Goal: Transaction & Acquisition: Obtain resource

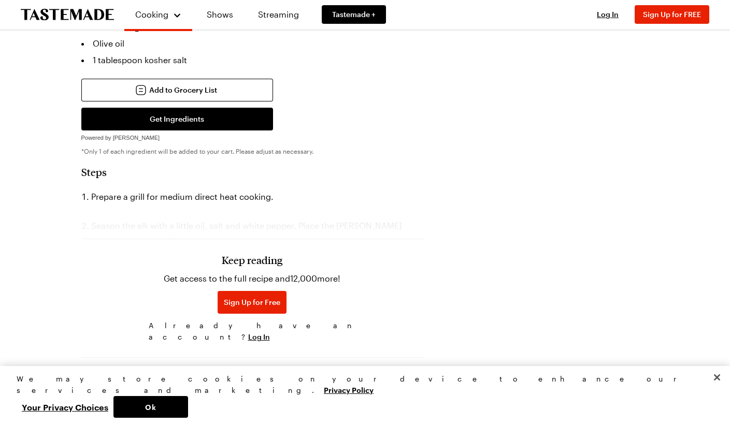
scroll to position [859, 0]
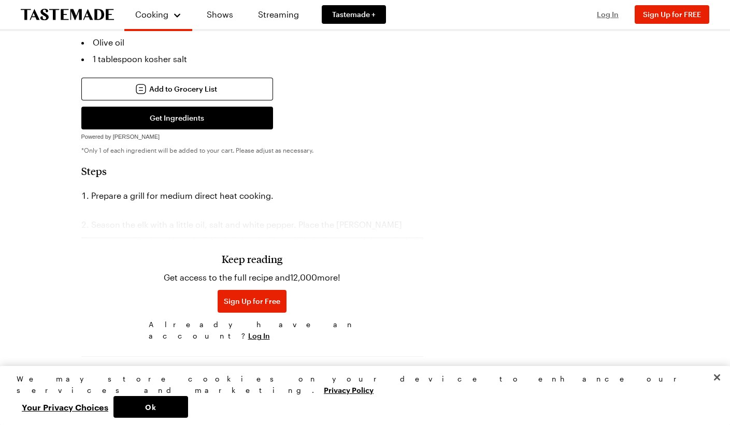
click at [609, 17] on span "Log In" at bounding box center [608, 14] width 22 height 9
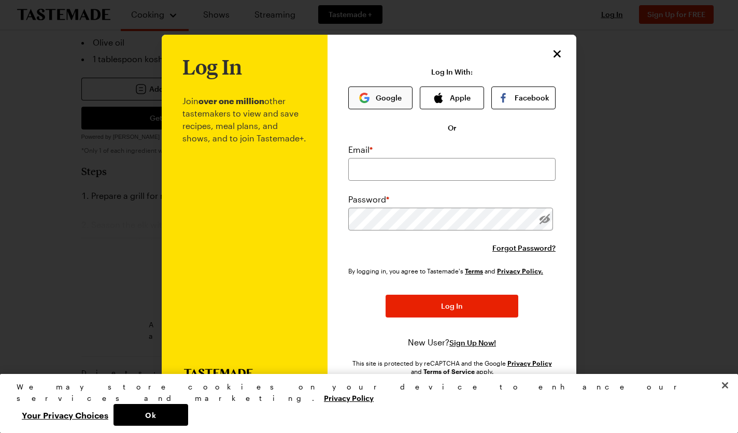
click at [381, 98] on button "Google" at bounding box center [380, 98] width 64 height 23
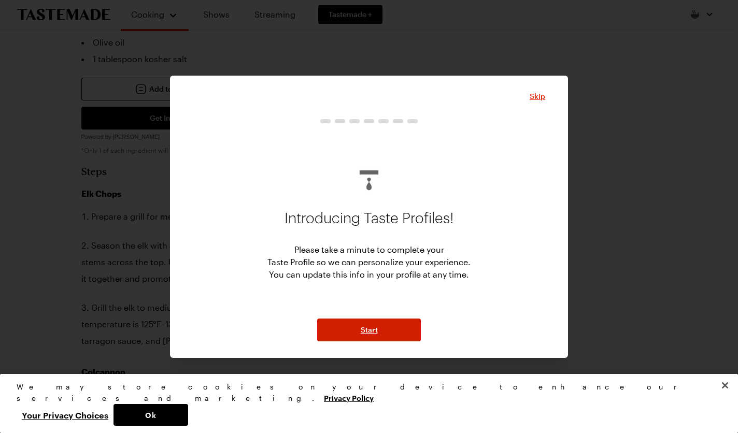
click at [376, 335] on button "Start" at bounding box center [369, 330] width 104 height 23
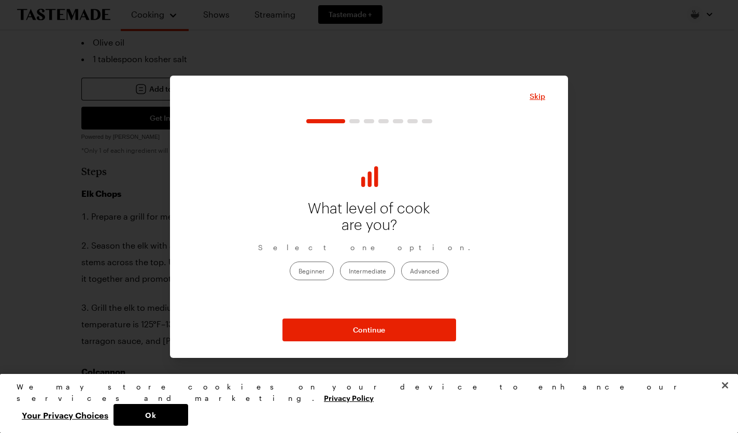
click at [387, 269] on label "Intermediate" at bounding box center [367, 271] width 55 height 19
click at [349, 272] on input "Intermediate" at bounding box center [349, 272] width 0 height 0
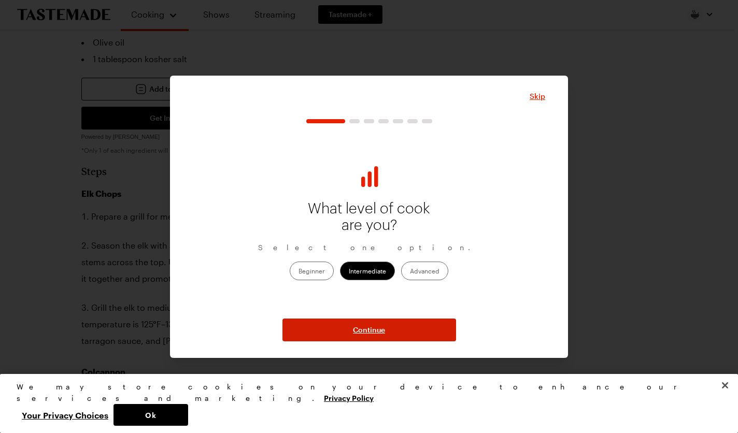
click at [385, 327] on span "Continue" at bounding box center [369, 330] width 32 height 10
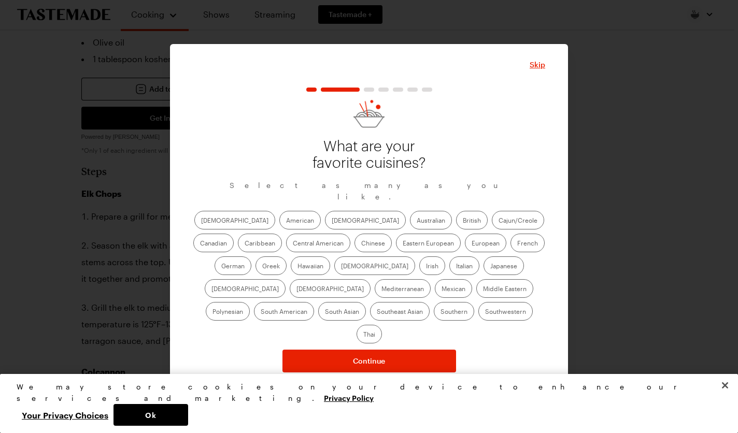
click at [279, 224] on label "American" at bounding box center [299, 220] width 41 height 19
click at [286, 221] on input "American" at bounding box center [286, 221] width 0 height 0
click at [291, 272] on label "Hawaiian" at bounding box center [310, 266] width 39 height 19
click at [297, 267] on input "Hawaiian" at bounding box center [297, 267] width 0 height 0
click at [483, 271] on label "Japanese" at bounding box center [503, 266] width 40 height 19
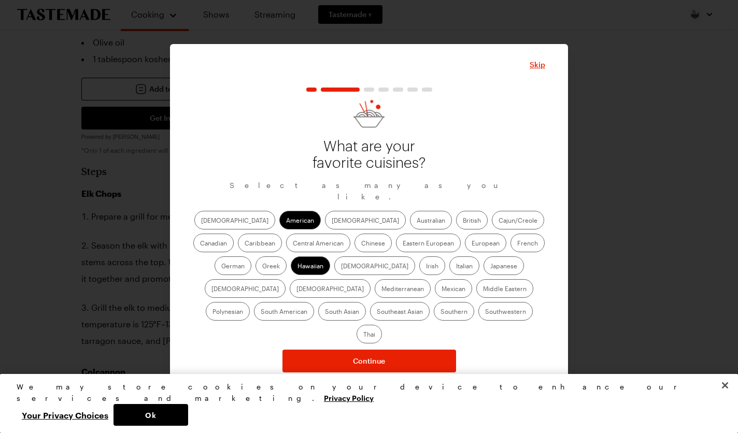
click at [490, 267] on input "Japanese" at bounding box center [490, 267] width 0 height 0
click at [478, 318] on label "Southwestern" at bounding box center [505, 311] width 54 height 19
click at [485, 312] on input "Southwestern" at bounding box center [485, 312] width 0 height 0
click at [434, 313] on label "Southern" at bounding box center [454, 311] width 40 height 19
click at [440, 312] on input "Southern" at bounding box center [440, 312] width 0 height 0
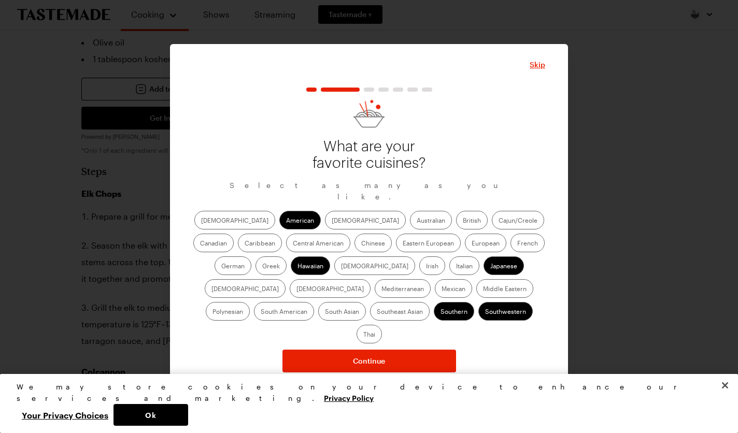
click at [419, 275] on label "Irish" at bounding box center [432, 266] width 26 height 19
click at [426, 267] on input "Irish" at bounding box center [426, 267] width 0 height 0
click at [435, 291] on label "Mexican" at bounding box center [453, 288] width 37 height 19
click at [442, 290] on input "Mexican" at bounding box center [442, 290] width 0 height 0
click at [282, 234] on label "Caribbean" at bounding box center [260, 243] width 44 height 19
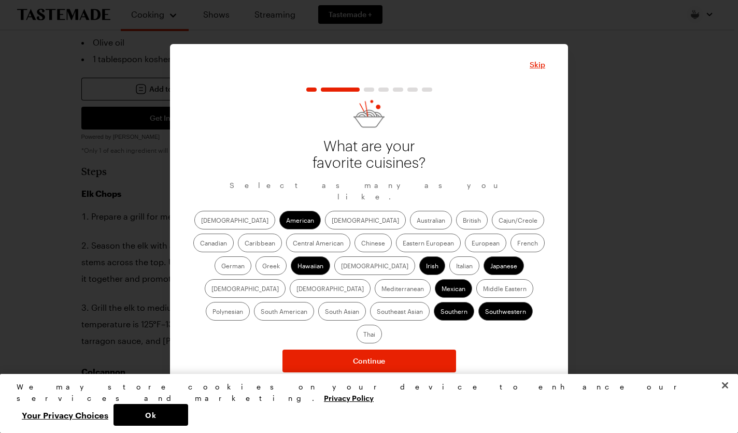
click at [245, 244] on input "Caribbean" at bounding box center [245, 244] width 0 height 0
click at [234, 234] on label "Canadian" at bounding box center [213, 243] width 40 height 19
click at [200, 244] on input "Canadian" at bounding box center [200, 244] width 0 height 0
click at [325, 222] on label "[DEMOGRAPHIC_DATA]" at bounding box center [365, 220] width 81 height 19
click at [332, 221] on input "[DEMOGRAPHIC_DATA]" at bounding box center [332, 221] width 0 height 0
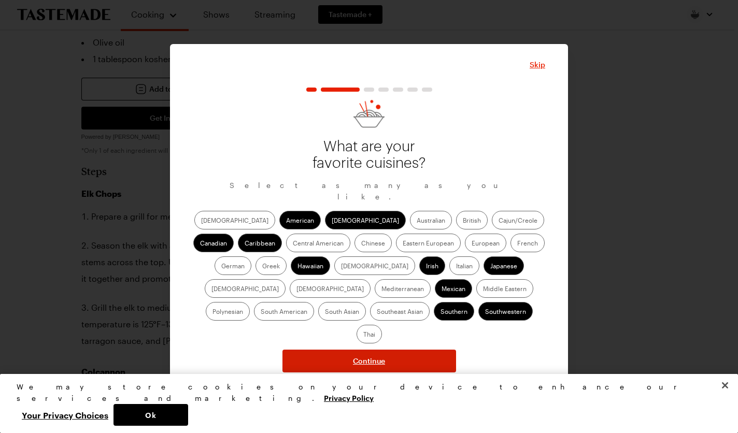
click at [364, 356] on span "Continue" at bounding box center [369, 361] width 32 height 10
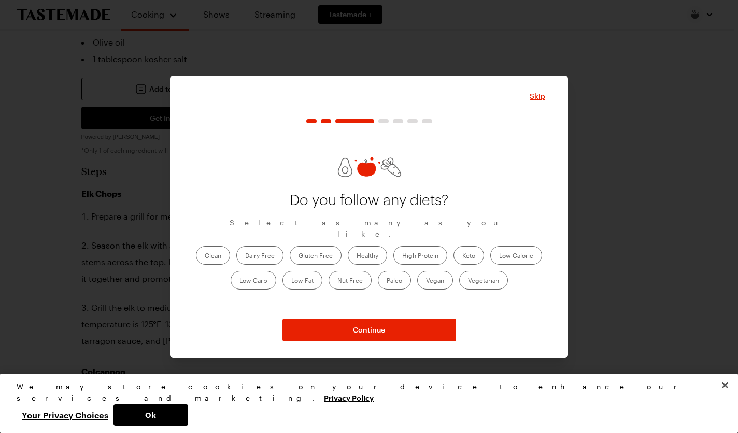
click at [318, 250] on label "Gluten Free" at bounding box center [316, 255] width 52 height 19
click at [298, 257] on Free "Gluten Free" at bounding box center [298, 257] width 0 height 0
click at [408, 250] on label "High Protein" at bounding box center [420, 255] width 54 height 19
click at [402, 257] on Protein "High Protein" at bounding box center [402, 257] width 0 height 0
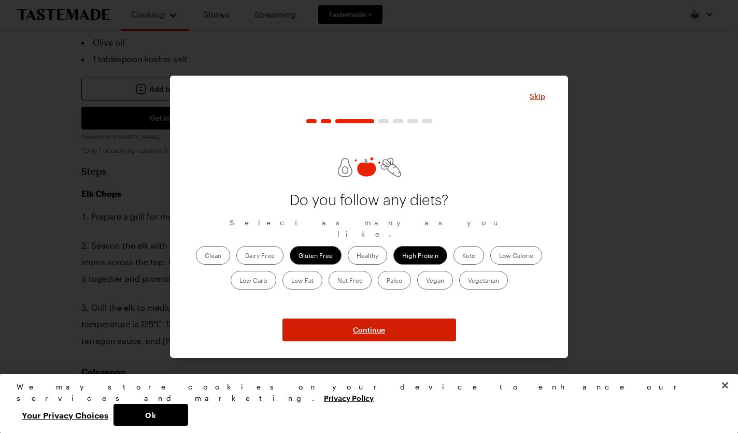
click at [358, 330] on span "Continue" at bounding box center [369, 330] width 32 height 10
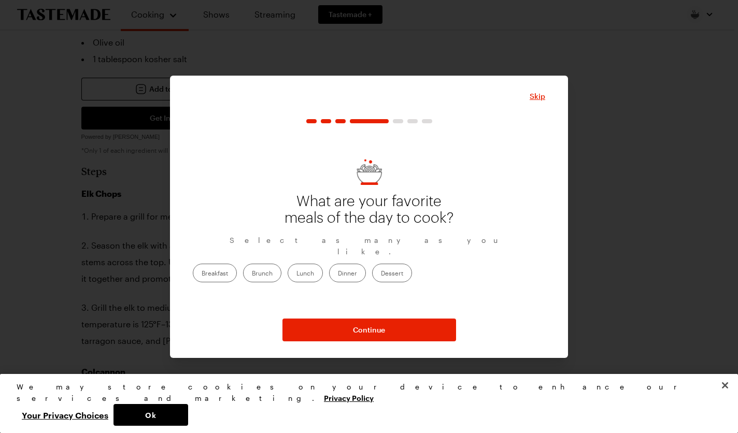
click at [366, 270] on label "Dinner" at bounding box center [347, 273] width 37 height 19
click at [338, 274] on input "Dinner" at bounding box center [338, 274] width 0 height 0
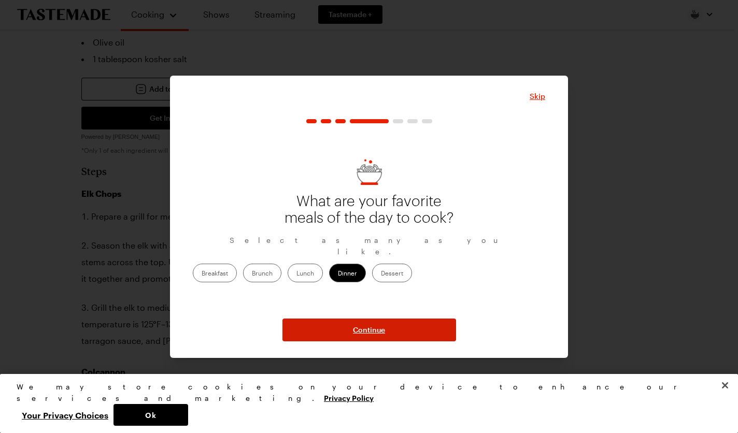
click at [373, 331] on span "Continue" at bounding box center [369, 330] width 32 height 10
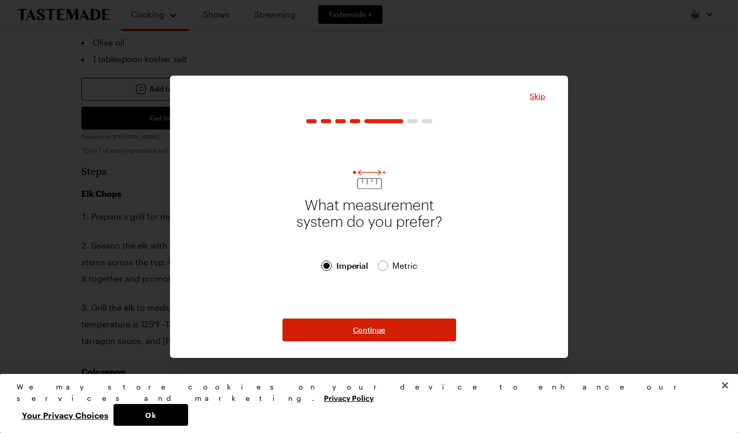
click at [360, 325] on span "Continue" at bounding box center [369, 330] width 32 height 10
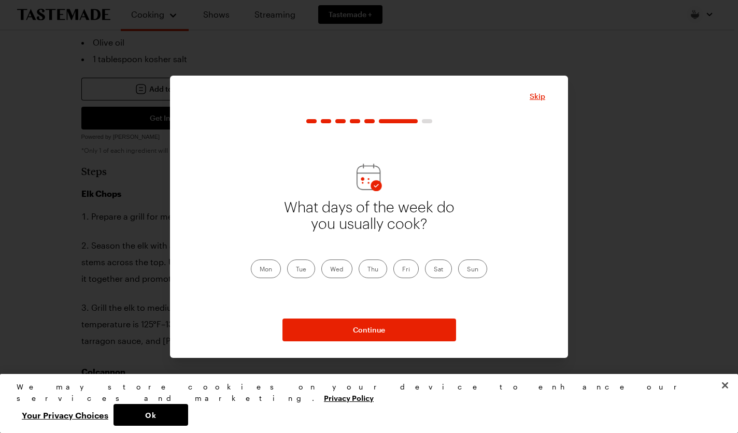
click at [412, 271] on label "Fri" at bounding box center [405, 269] width 25 height 19
click at [402, 270] on input "Fri" at bounding box center [402, 270] width 0 height 0
click at [440, 269] on label "Sat" at bounding box center [438, 269] width 27 height 19
click at [434, 270] on input "Sat" at bounding box center [434, 270] width 0 height 0
click at [475, 269] on label "Sun" at bounding box center [472, 269] width 29 height 19
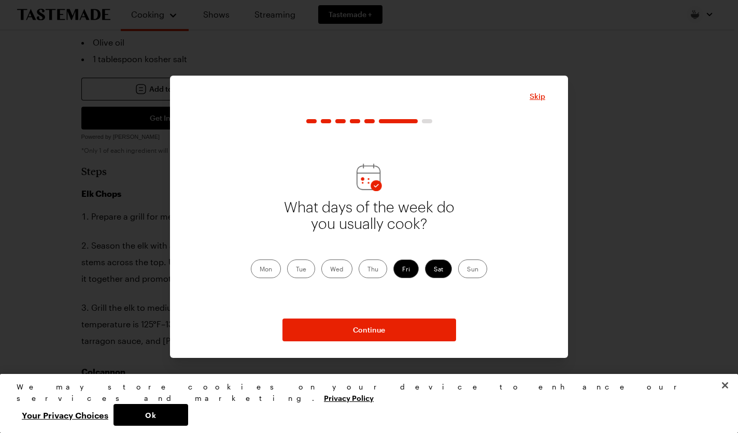
click at [467, 270] on input "Sun" at bounding box center [467, 270] width 0 height 0
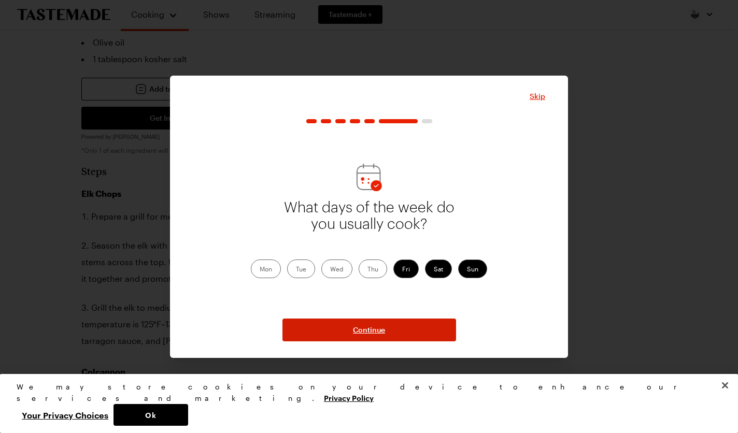
click at [372, 332] on span "Continue" at bounding box center [369, 330] width 32 height 10
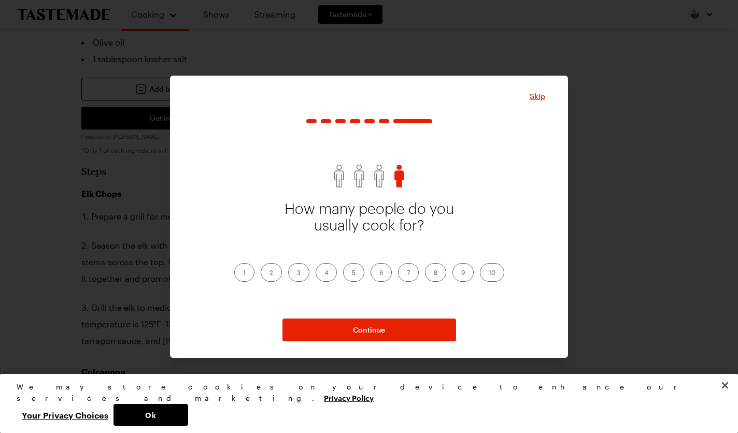
click at [326, 277] on label "4" at bounding box center [326, 272] width 21 height 19
click at [324, 274] on input "4" at bounding box center [324, 274] width 0 height 0
click at [387, 327] on button "Continue" at bounding box center [369, 330] width 174 height 23
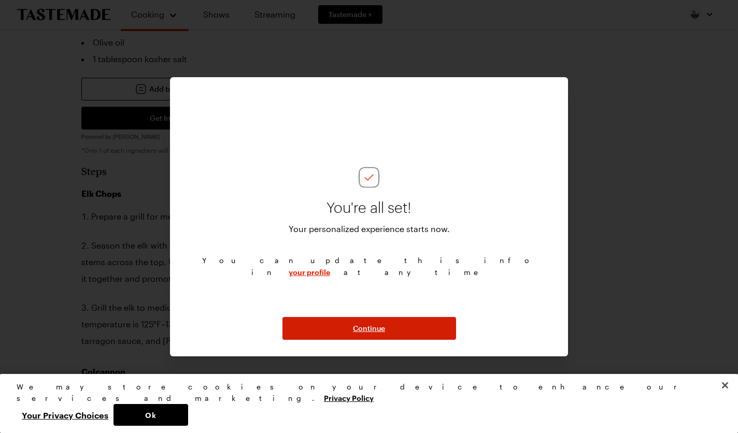
click at [387, 327] on button "Continue" at bounding box center [369, 328] width 174 height 23
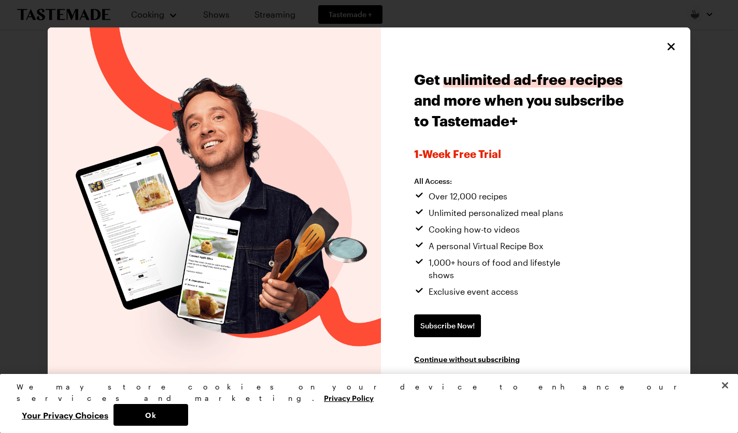
click at [668, 51] on icon "Close" at bounding box center [671, 46] width 12 height 12
type textarea "x"
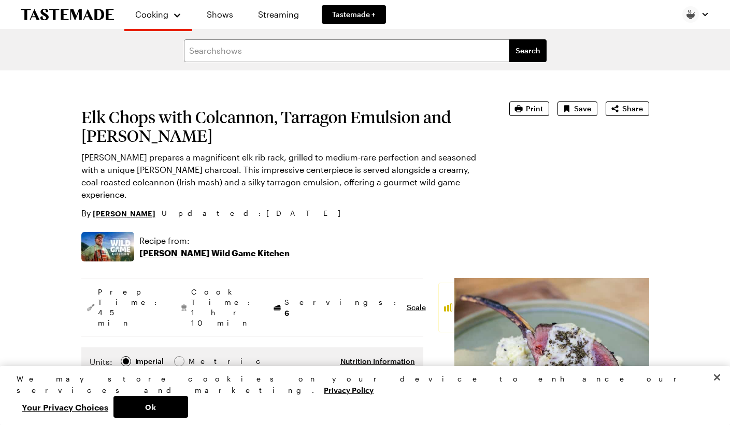
scroll to position [0, 0]
click at [219, 15] on link "Shows" at bounding box center [219, 14] width 47 height 29
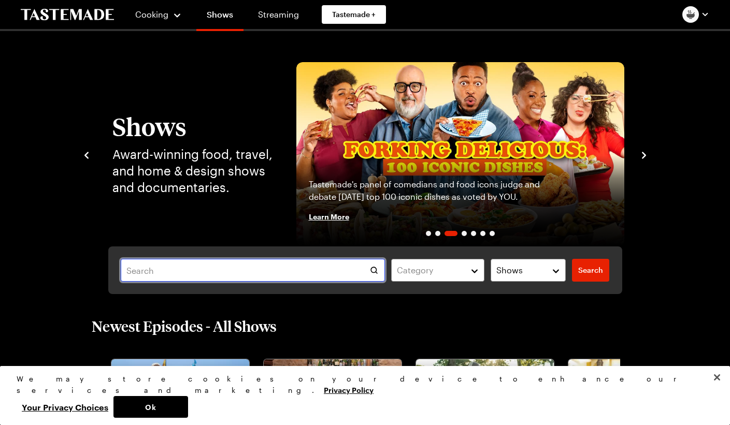
click at [165, 270] on input "text" at bounding box center [253, 270] width 264 height 23
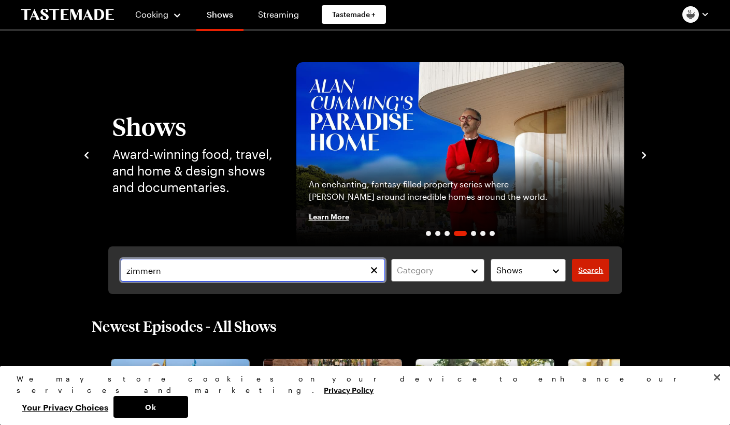
type input "zimmern"
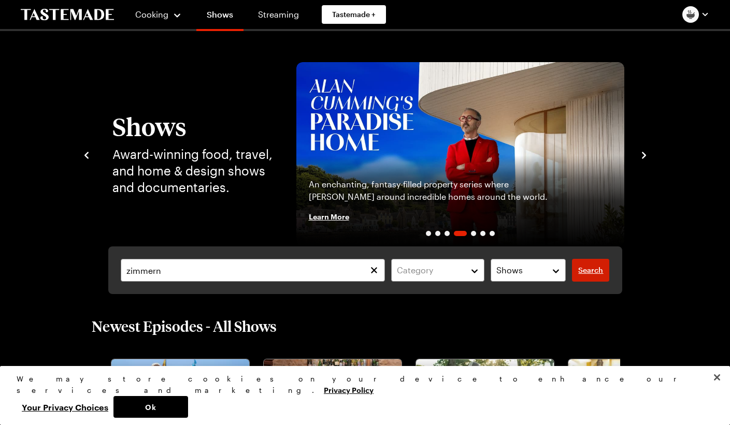
click at [592, 271] on span "Search" at bounding box center [590, 270] width 25 height 10
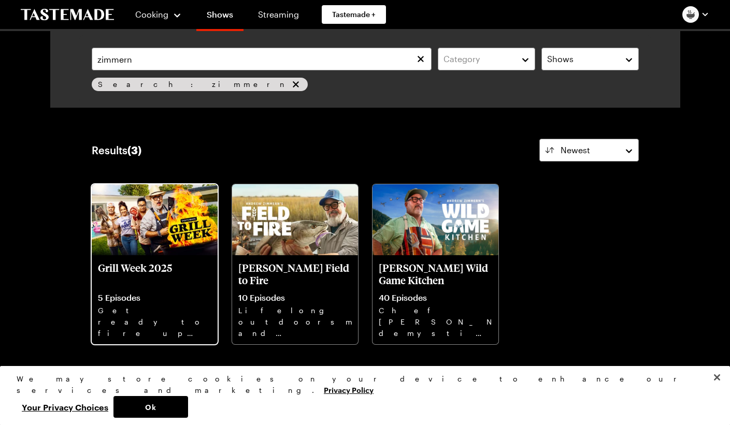
click at [151, 269] on p "Grill Week 2025" at bounding box center [154, 274] width 113 height 25
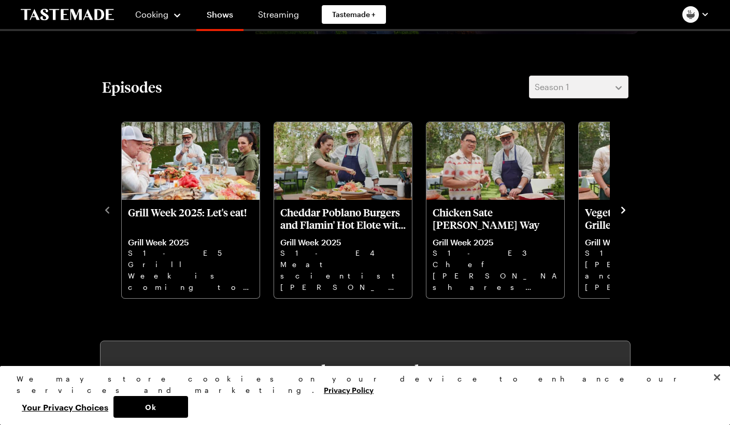
scroll to position [246, 0]
click at [623, 211] on icon "navigate to next item" at bounding box center [623, 209] width 4 height 7
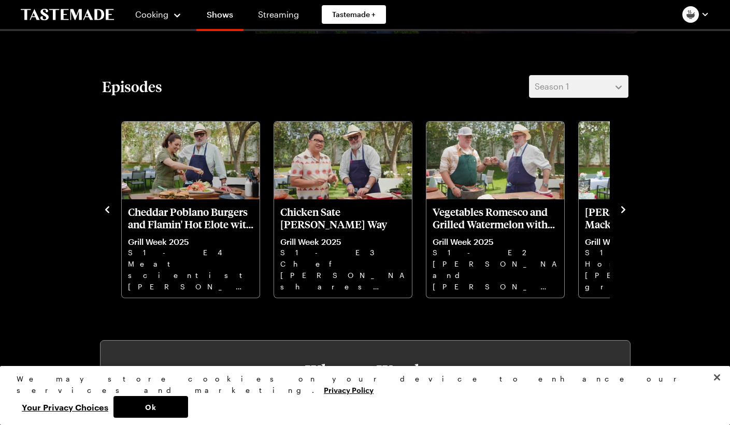
click at [623, 211] on icon "navigate to next item" at bounding box center [623, 209] width 4 height 7
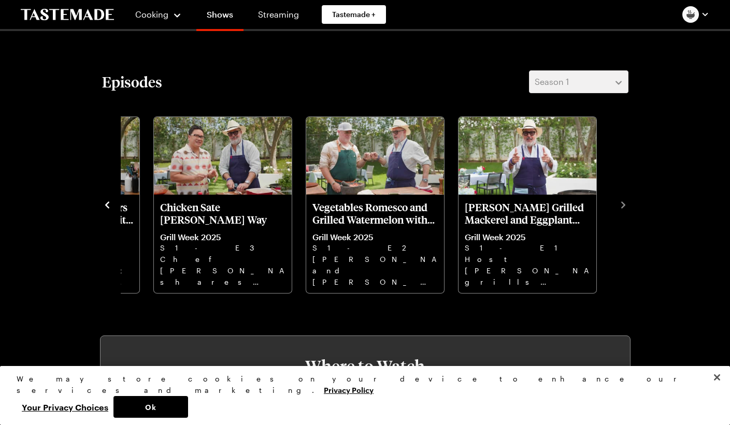
scroll to position [258, 0]
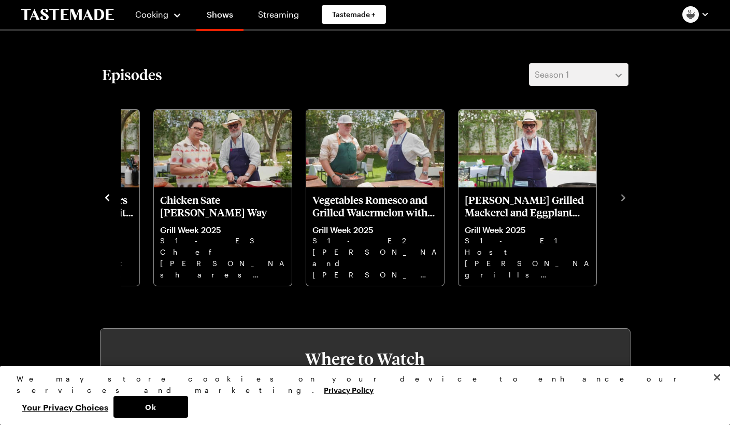
click at [107, 195] on icon "navigate to previous item" at bounding box center [107, 198] width 10 height 10
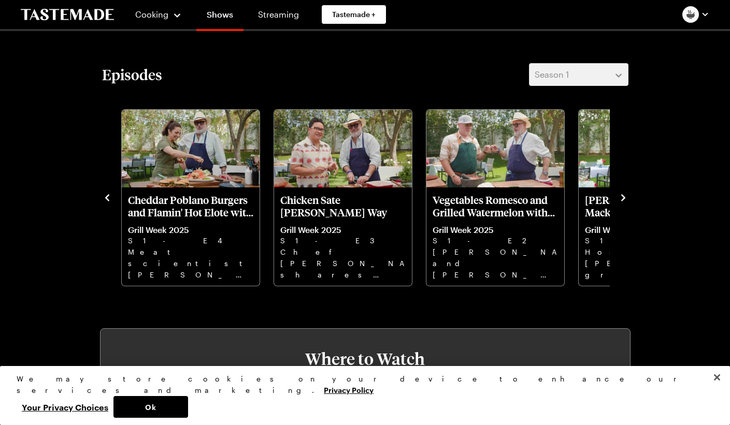
click at [107, 195] on icon "navigate to previous item" at bounding box center [107, 198] width 10 height 10
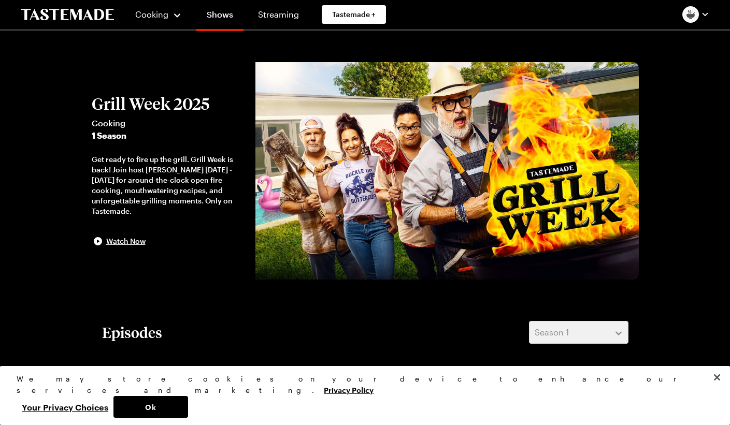
scroll to position [0, 0]
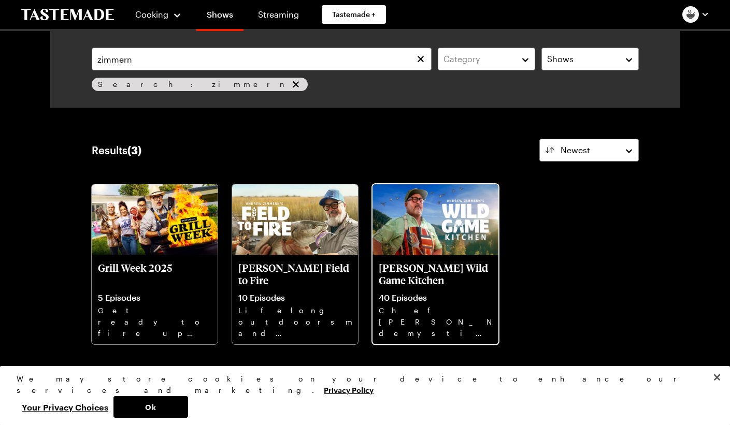
click at [427, 296] on p "40 Episodes" at bounding box center [435, 298] width 113 height 10
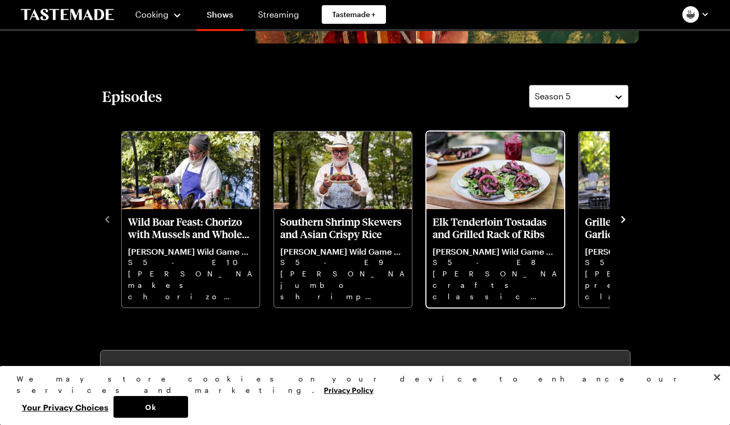
scroll to position [246, 4]
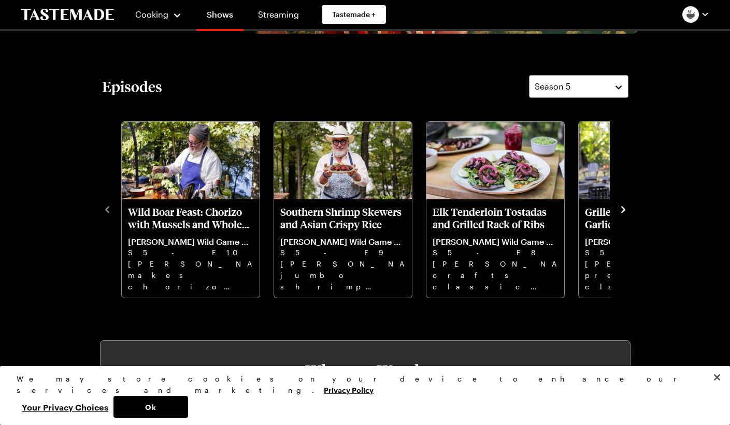
click at [621, 209] on icon "navigate to next item" at bounding box center [623, 209] width 4 height 7
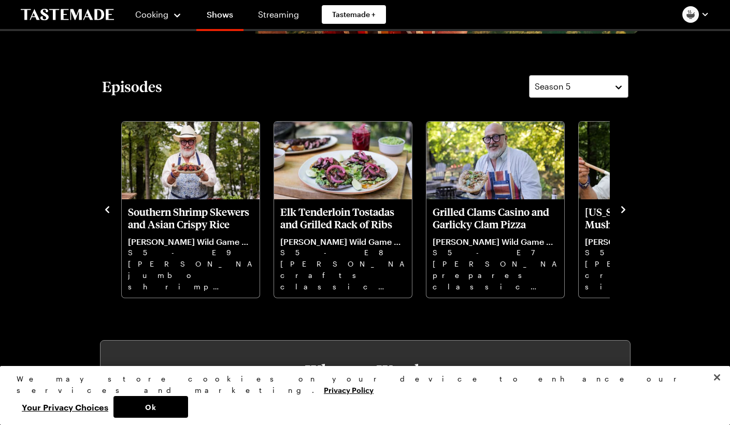
click at [621, 209] on icon "navigate to next item" at bounding box center [623, 209] width 4 height 7
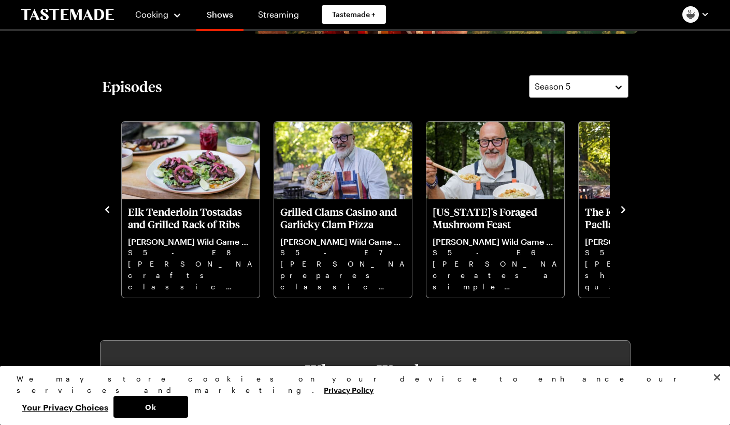
click at [621, 209] on icon "navigate to next item" at bounding box center [623, 209] width 4 height 7
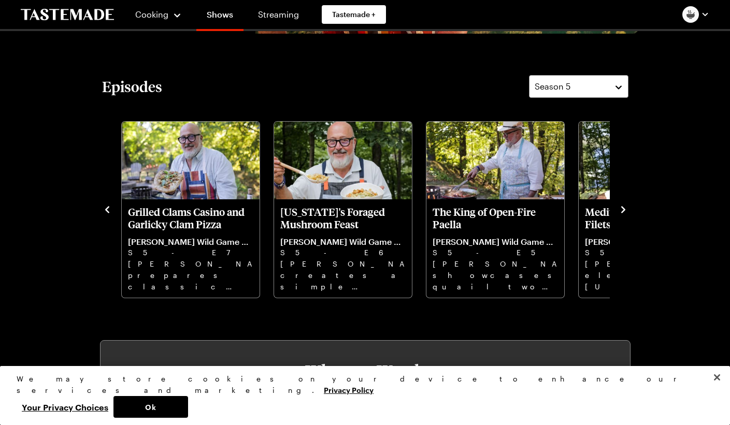
click at [621, 209] on icon "navigate to next item" at bounding box center [623, 209] width 4 height 7
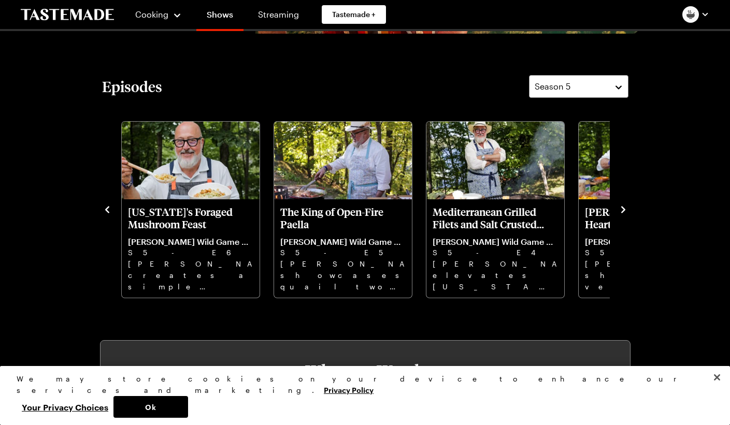
click at [621, 209] on icon "navigate to next item" at bounding box center [623, 209] width 4 height 7
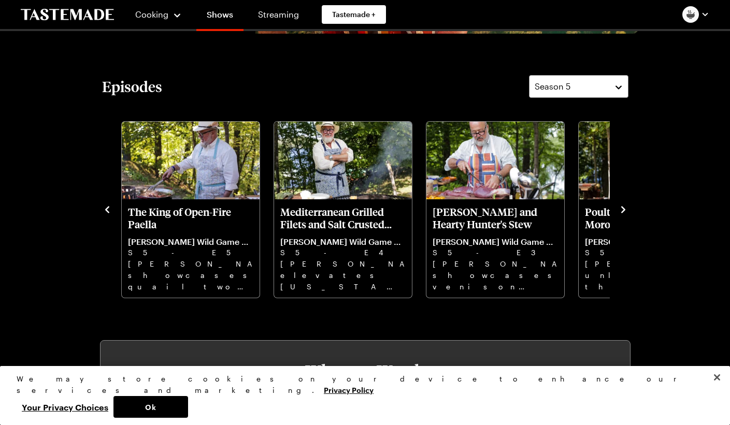
click at [621, 209] on icon "navigate to next item" at bounding box center [623, 209] width 4 height 7
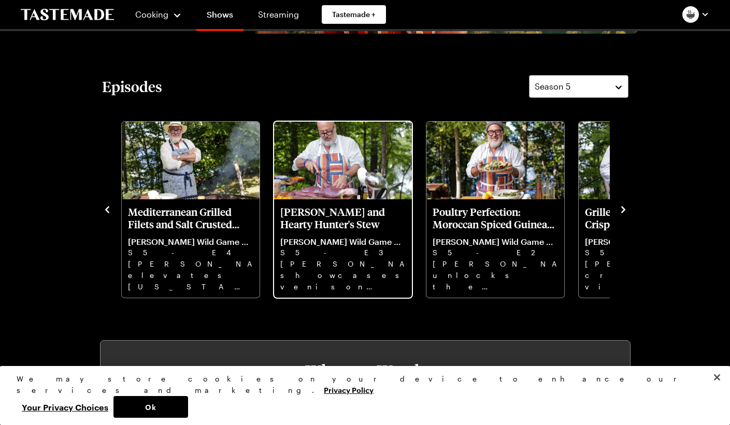
click at [353, 274] on p "[PERSON_NAME] showcases venison two ways: a delicate grilled paillard and slow-…" at bounding box center [342, 275] width 125 height 33
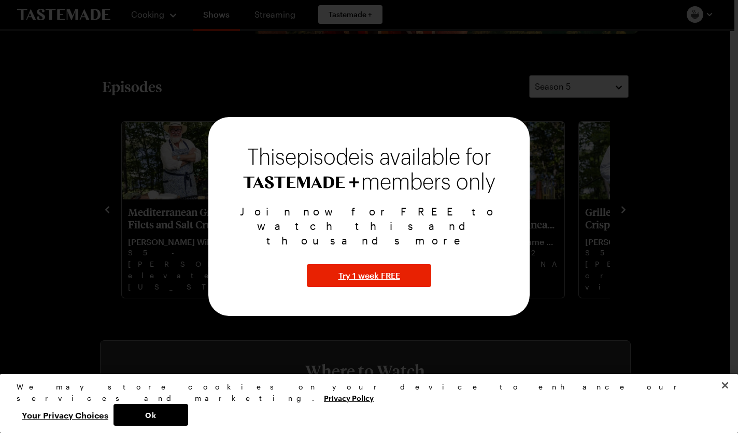
click at [459, 327] on div at bounding box center [369, 216] width 738 height 433
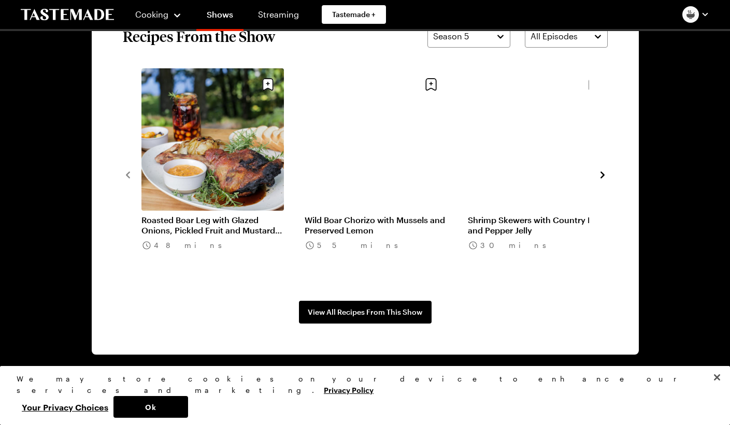
scroll to position [782, 0]
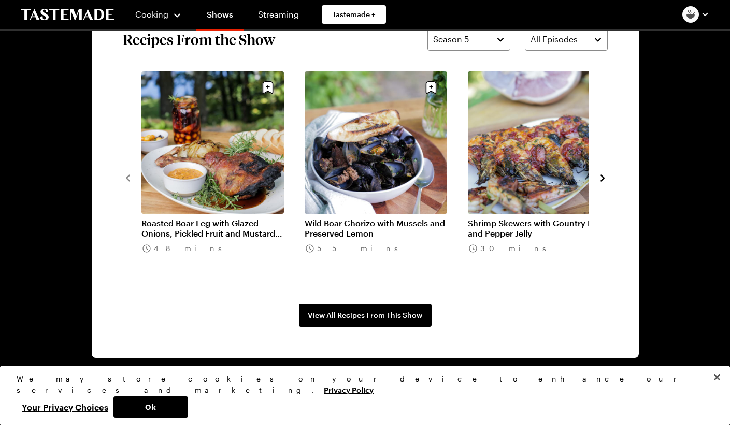
click at [603, 178] on icon "navigate to next item" at bounding box center [602, 178] width 10 height 10
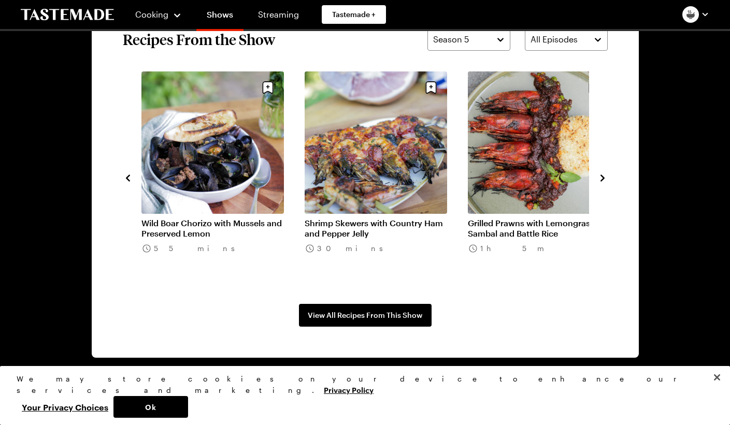
click at [603, 178] on icon "navigate to next item" at bounding box center [602, 178] width 10 height 10
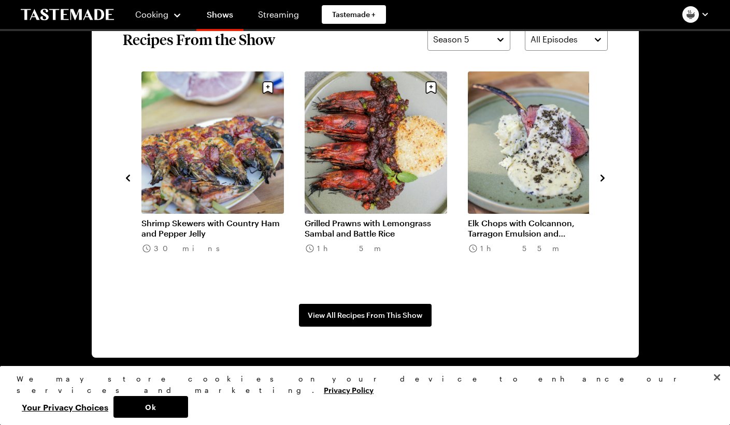
click at [603, 178] on icon "navigate to next item" at bounding box center [602, 178] width 10 height 10
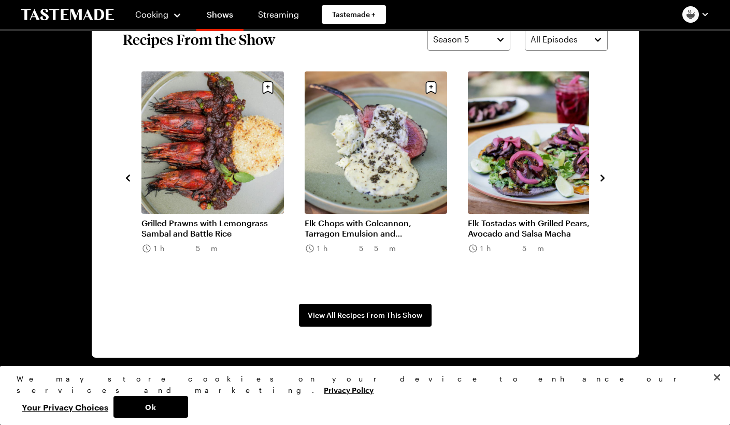
click at [603, 178] on icon "navigate to next item" at bounding box center [602, 178] width 10 height 10
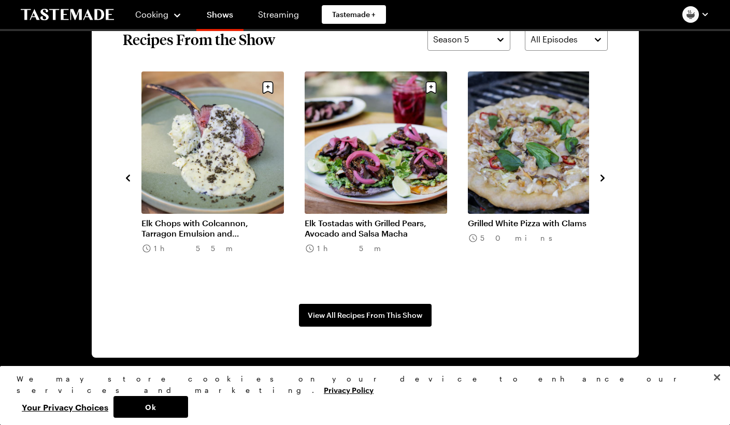
click at [603, 178] on icon "navigate to next item" at bounding box center [602, 178] width 10 height 10
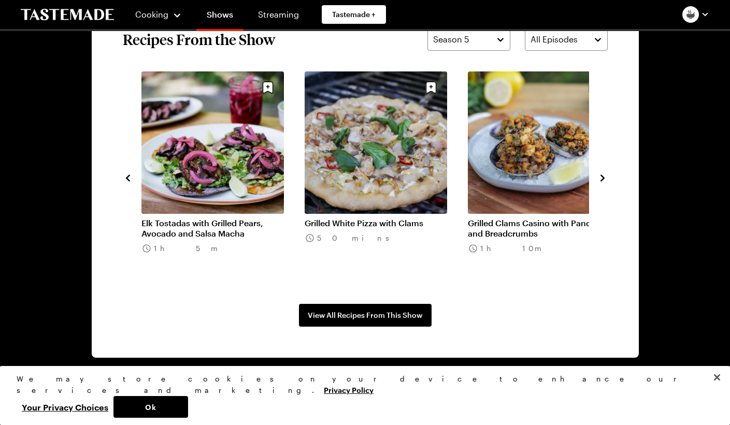
click at [603, 178] on icon "navigate to next item" at bounding box center [602, 178] width 10 height 10
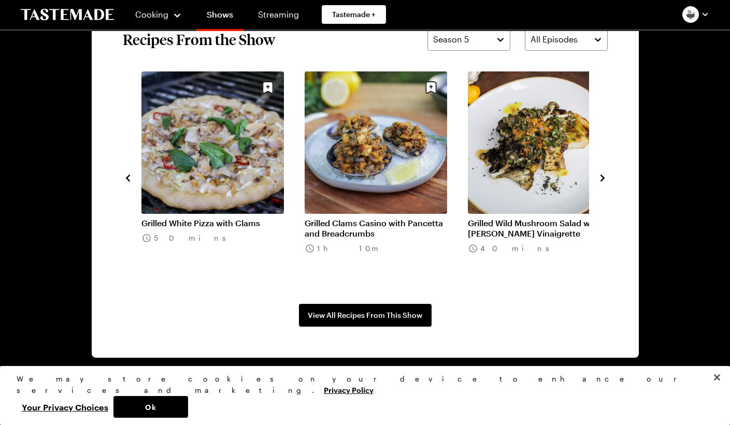
click at [603, 178] on icon "navigate to next item" at bounding box center [602, 178] width 10 height 10
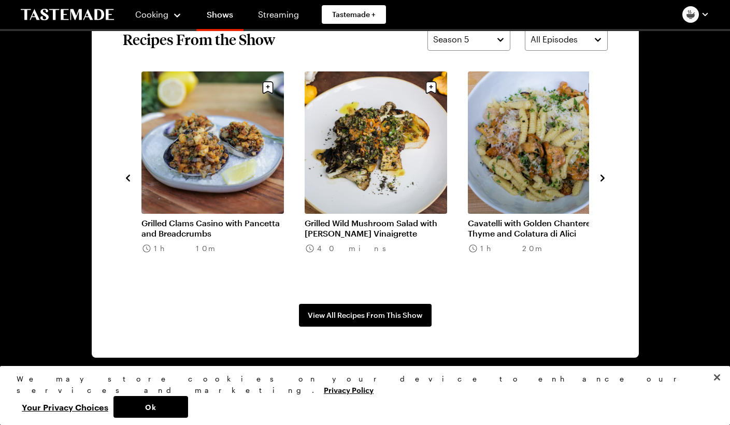
click at [603, 178] on icon "navigate to next item" at bounding box center [602, 178] width 10 height 10
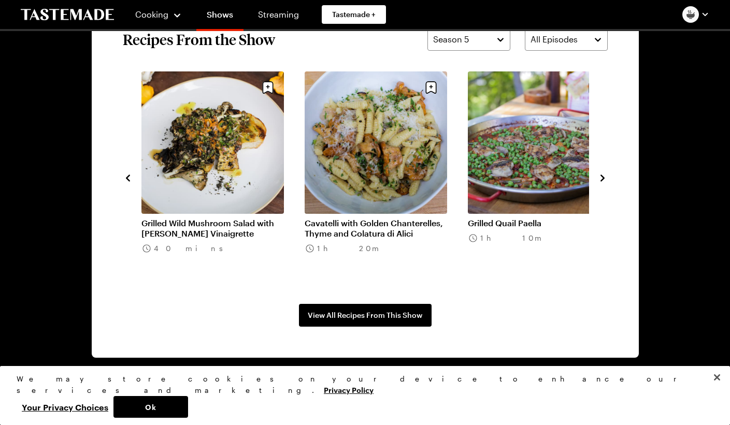
click at [603, 178] on icon "navigate to next item" at bounding box center [603, 178] width 4 height 7
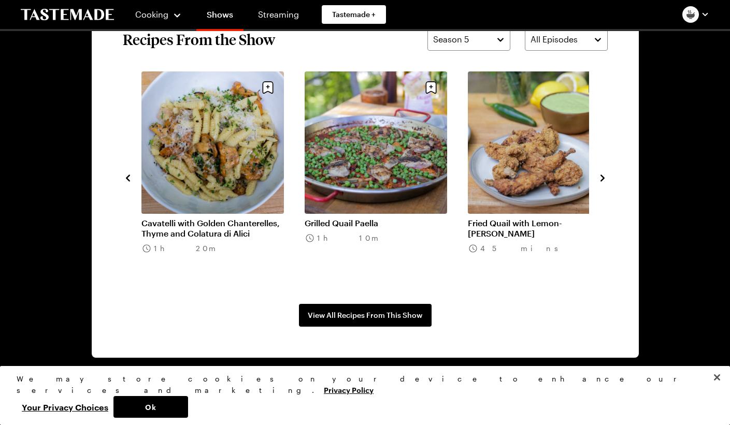
click at [603, 178] on icon "navigate to next item" at bounding box center [603, 178] width 4 height 7
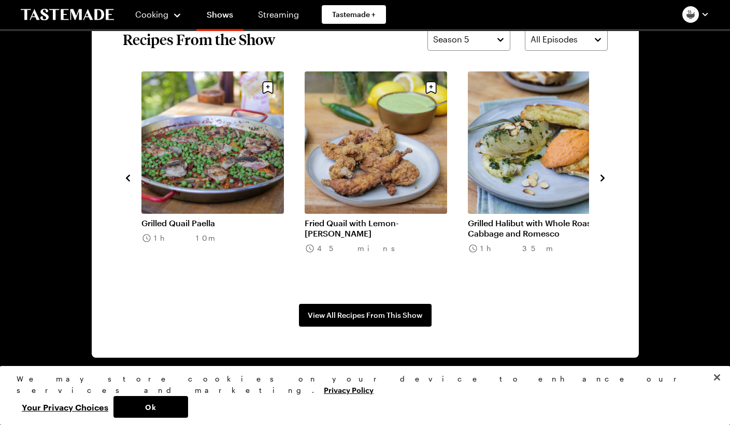
click at [603, 178] on icon "navigate to next item" at bounding box center [603, 178] width 4 height 7
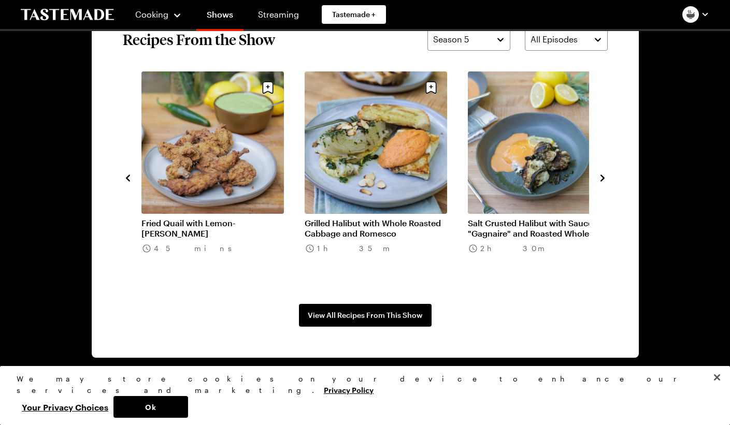
click at [603, 178] on icon "navigate to next item" at bounding box center [603, 178] width 4 height 7
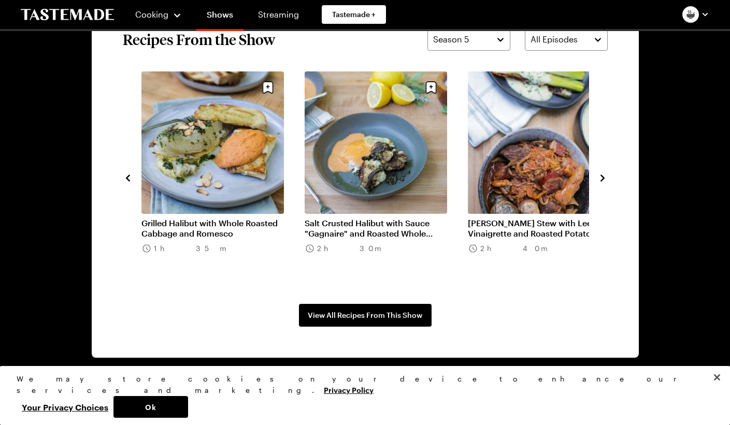
click at [603, 178] on icon "navigate to next item" at bounding box center [603, 178] width 4 height 7
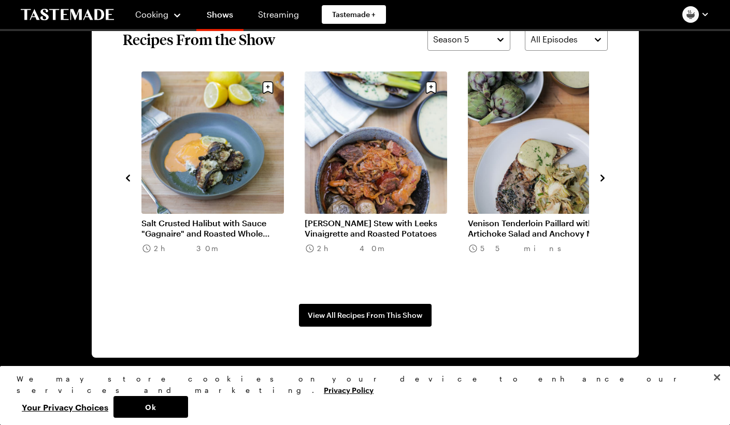
click at [603, 178] on icon "navigate to next item" at bounding box center [603, 178] width 4 height 7
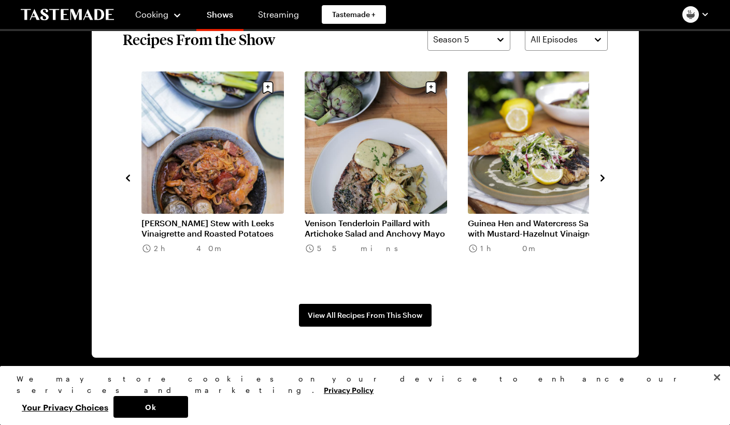
click at [603, 178] on icon "navigate to next item" at bounding box center [603, 178] width 4 height 7
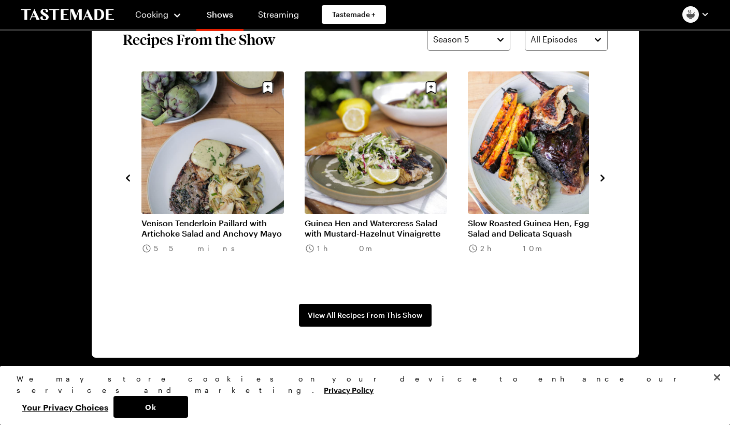
click at [603, 178] on icon "navigate to next item" at bounding box center [603, 178] width 4 height 7
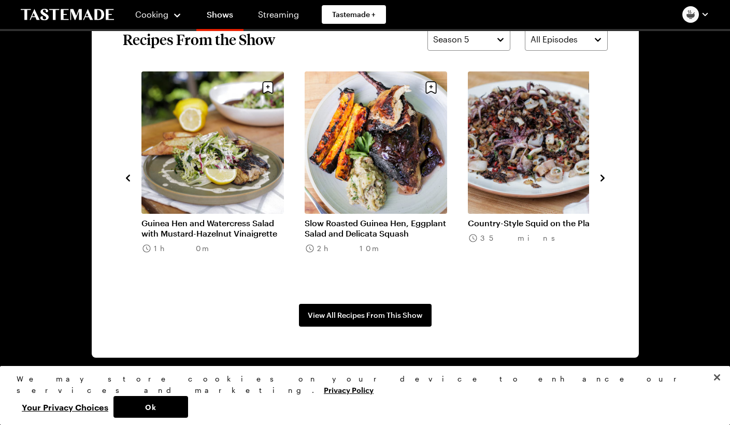
click at [603, 178] on icon "navigate to next item" at bounding box center [603, 178] width 4 height 7
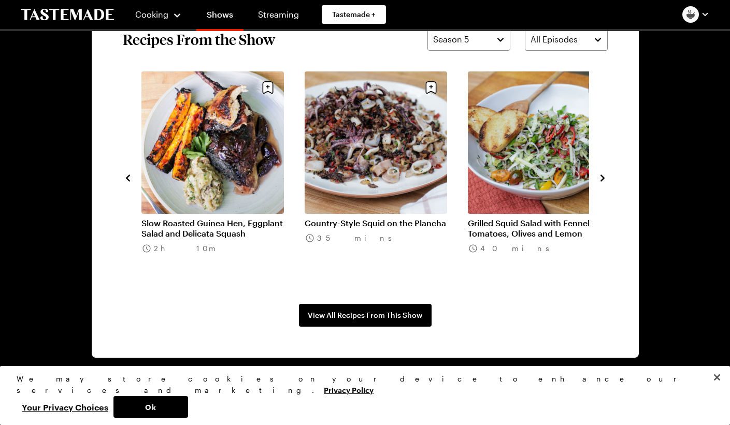
click at [603, 178] on icon "navigate to next item" at bounding box center [603, 178] width 4 height 7
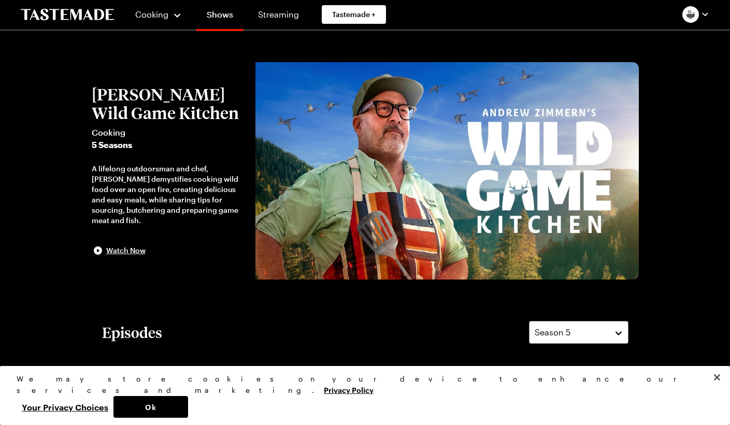
scroll to position [0, 0]
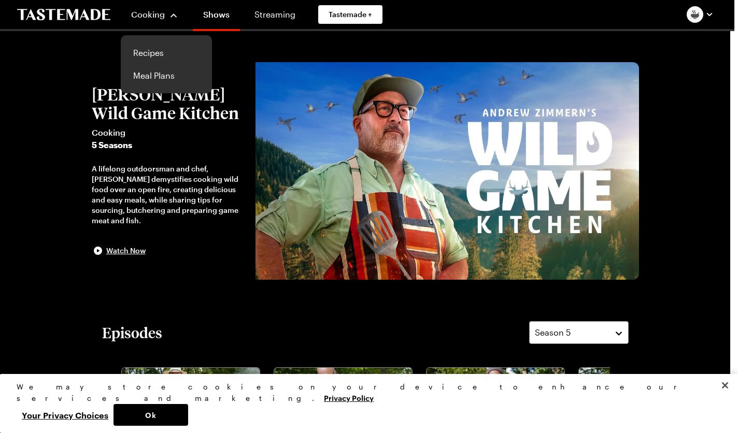
click at [166, 14] on div "Cooking" at bounding box center [154, 14] width 47 height 12
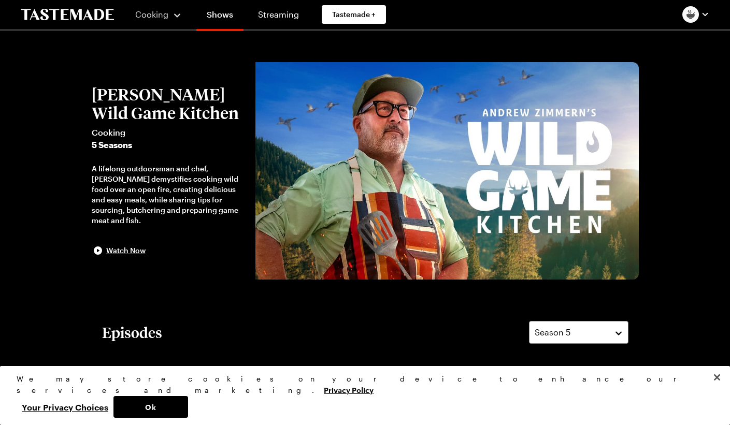
click at [166, 14] on div "Cooking" at bounding box center [158, 14] width 47 height 12
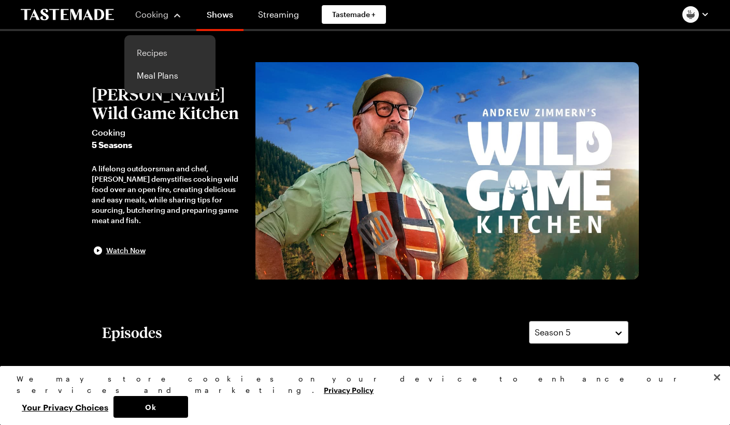
click at [148, 53] on link "Recipes" at bounding box center [170, 52] width 79 height 23
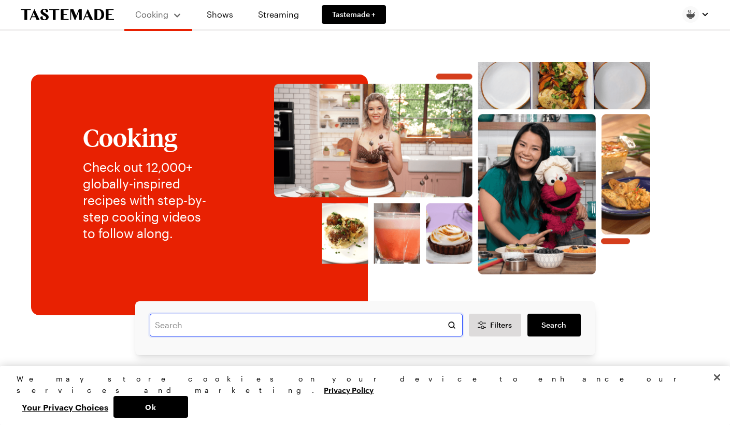
click at [234, 326] on input "text" at bounding box center [306, 325] width 313 height 23
type input "wild mushroom soup"
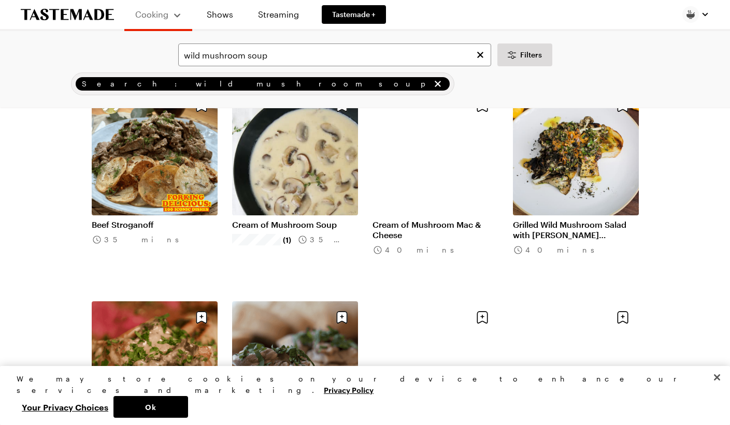
scroll to position [306, 0]
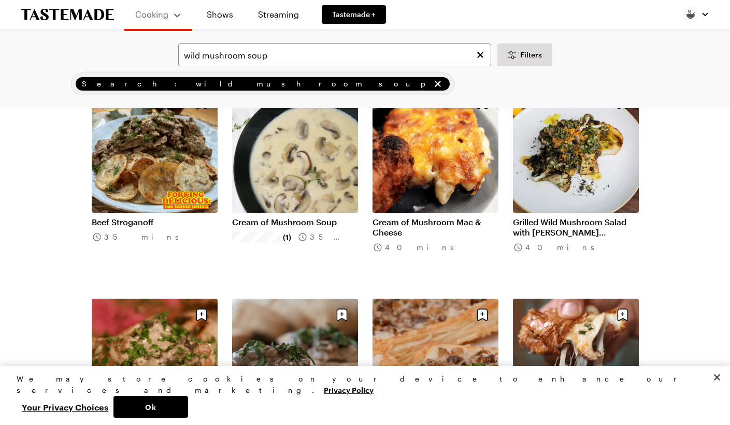
click at [306, 223] on link "Cream of Mushroom Soup" at bounding box center [295, 222] width 126 height 10
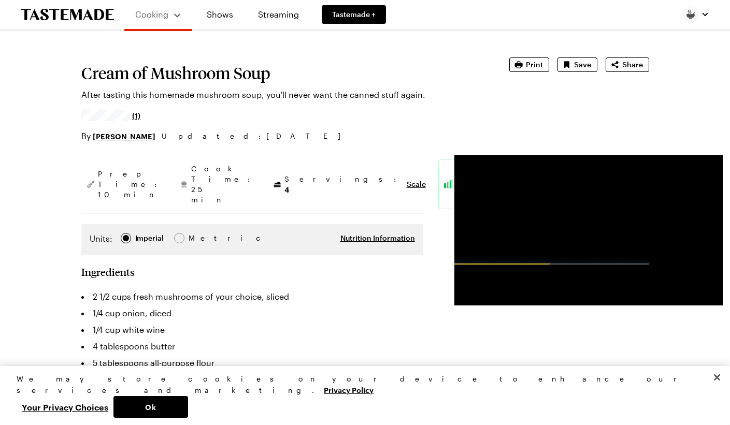
scroll to position [44, 0]
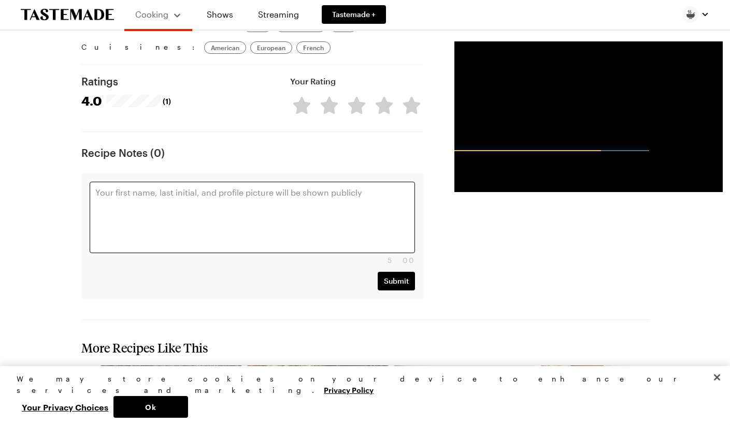
scroll to position [818, 0]
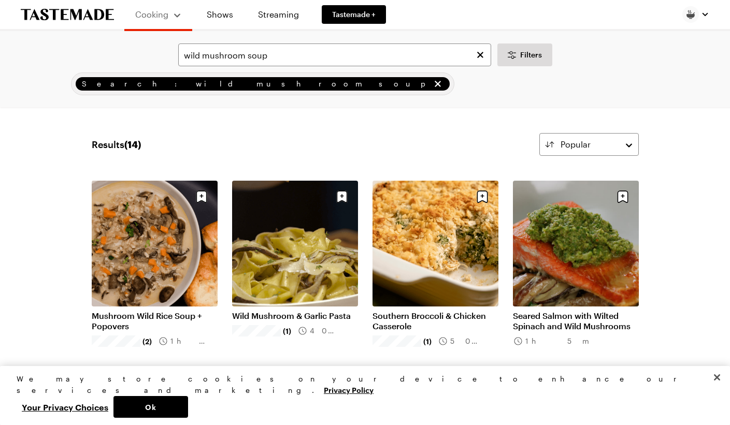
scroll to position [306, 0]
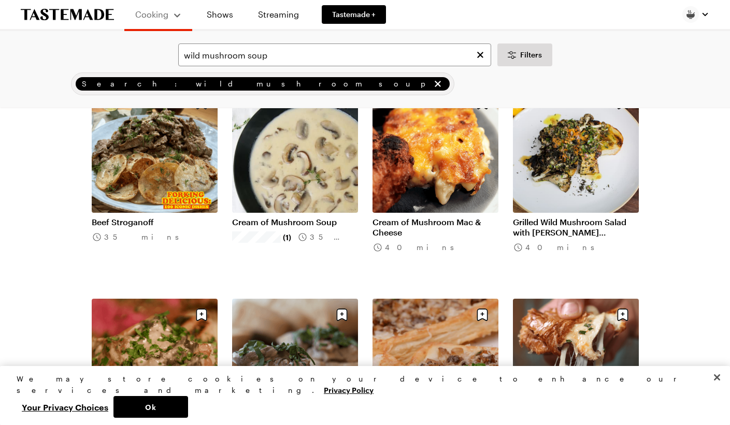
click at [442, 220] on link "Cream of Mushroom Mac & Cheese" at bounding box center [436, 227] width 126 height 21
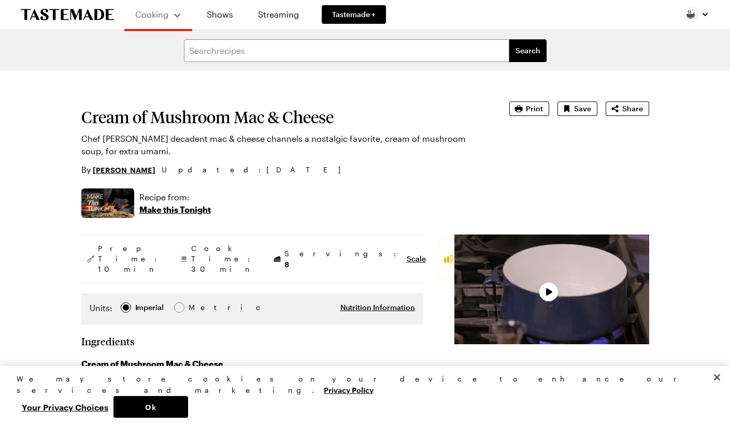
type textarea "x"
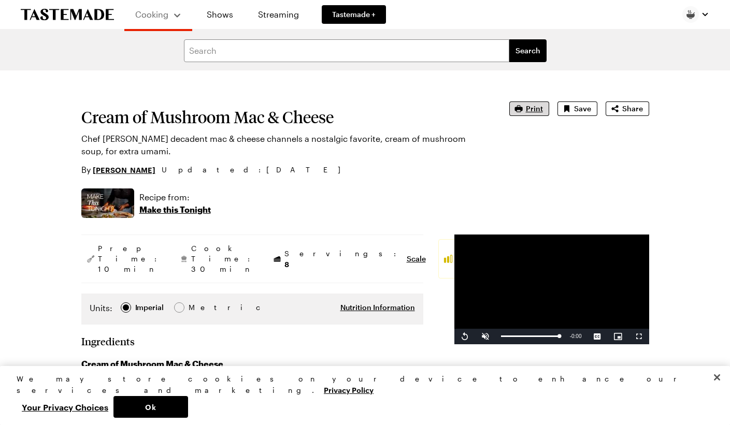
click at [531, 110] on span "Print" at bounding box center [534, 109] width 17 height 10
